Goal: Find specific page/section: Find specific page/section

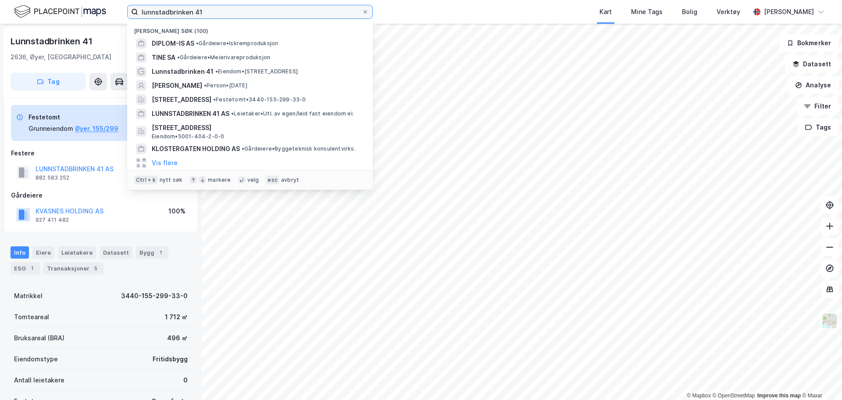
drag, startPoint x: 211, startPoint y: 13, endPoint x: 129, endPoint y: 16, distance: 83.0
click at [129, 16] on label "lunnstadbrinken 41" at bounding box center [250, 12] width 246 height 14
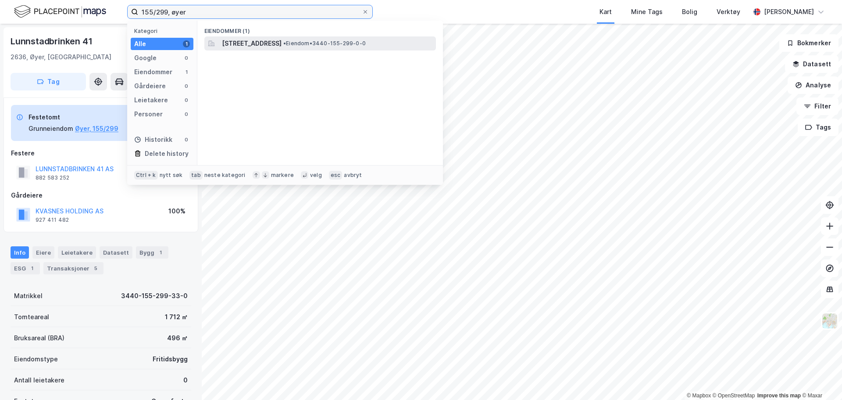
type input "155/299, øyer"
click at [282, 42] on span "[STREET_ADDRESS]" at bounding box center [252, 43] width 60 height 11
